Goal: Navigation & Orientation: Find specific page/section

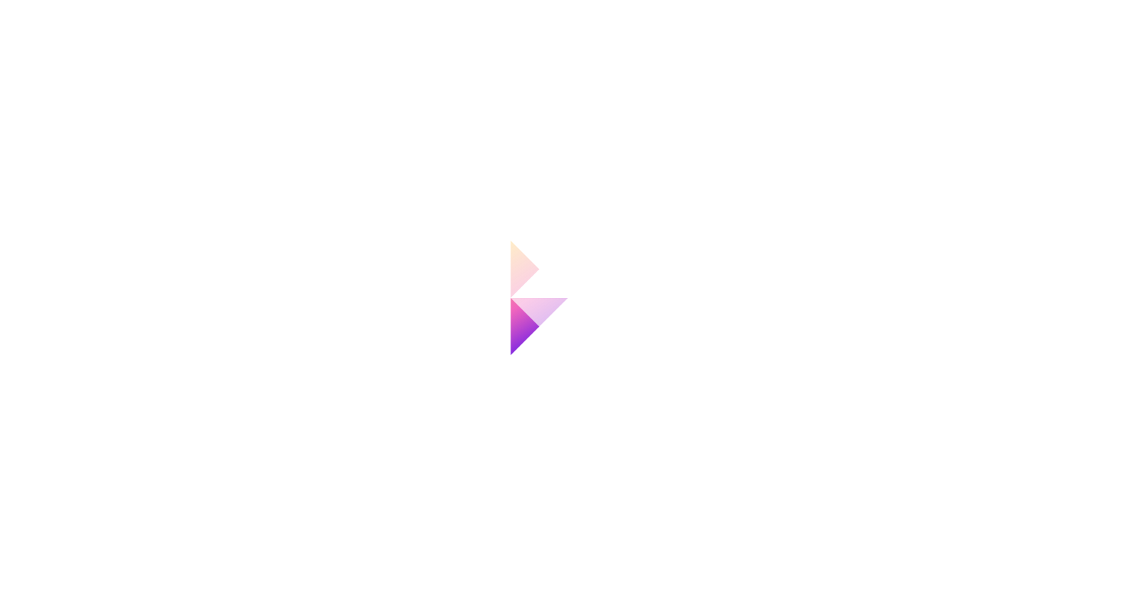
click at [828, 170] on div at bounding box center [567, 297] width 1135 height 595
click at [347, 300] on div at bounding box center [567, 297] width 1135 height 595
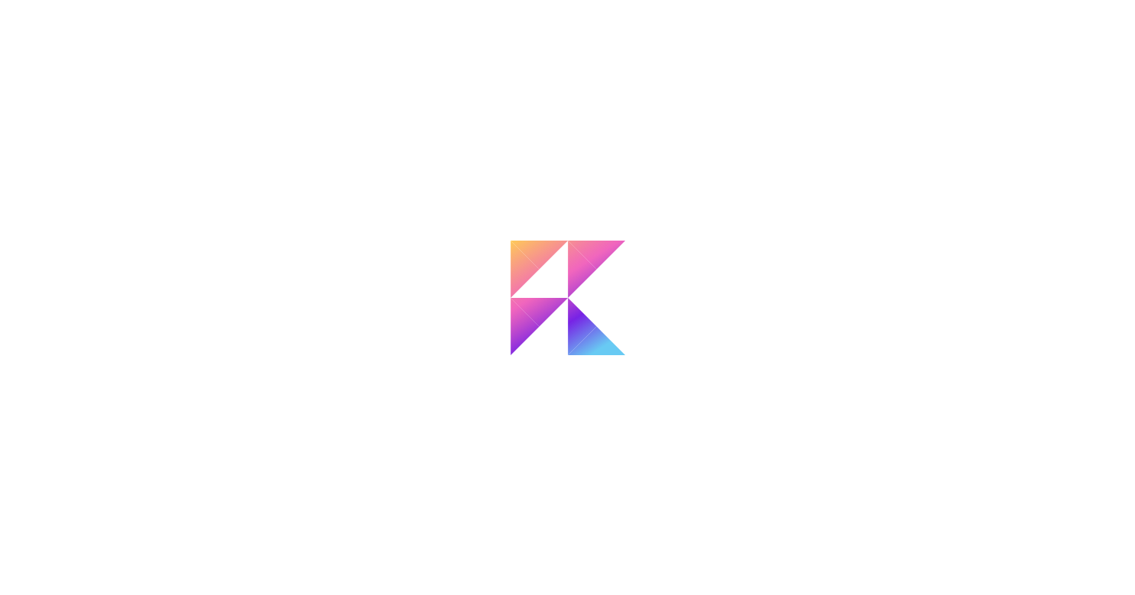
click at [346, 300] on div at bounding box center [567, 297] width 1135 height 595
click at [876, 212] on div at bounding box center [567, 297] width 1135 height 595
click at [445, 212] on div at bounding box center [567, 297] width 1135 height 595
click at [561, 332] on icon at bounding box center [567, 298] width 115 height 115
click at [558, 296] on icon at bounding box center [567, 298] width 115 height 115
